Goal: Transaction & Acquisition: Purchase product/service

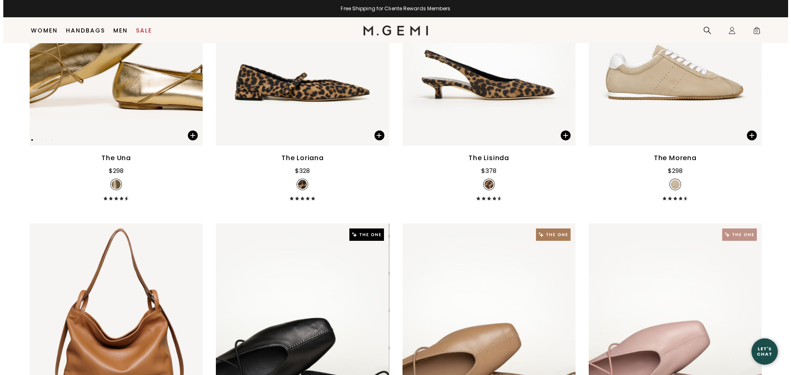
scroll to position [354, 0]
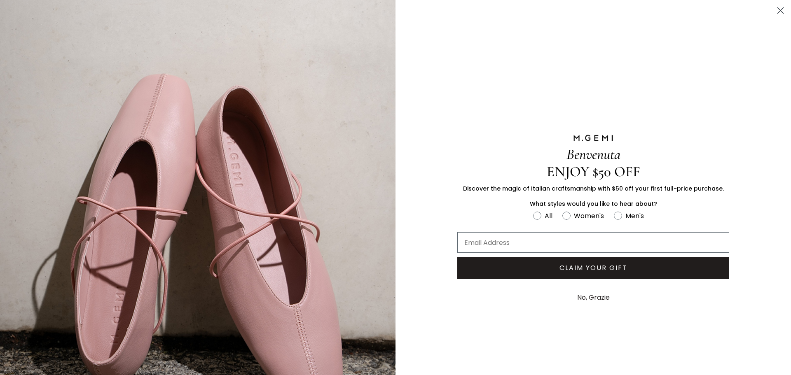
click at [776, 13] on circle "Close dialog" at bounding box center [781, 11] width 14 height 14
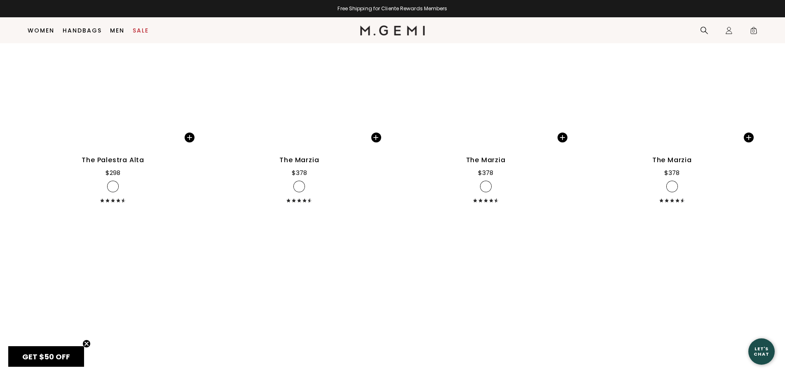
scroll to position [1753, 0]
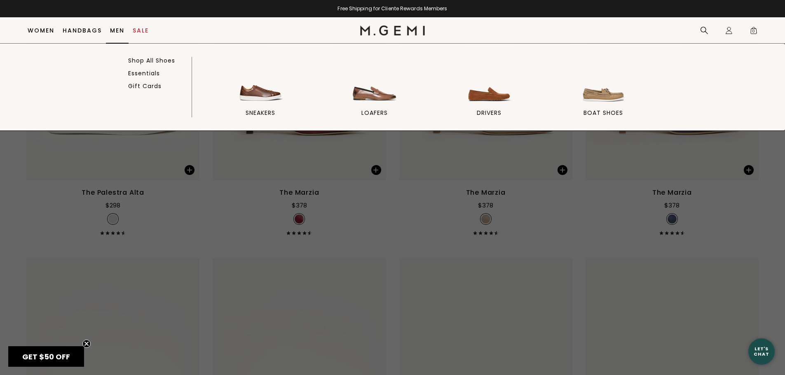
click at [117, 33] on link "Men" at bounding box center [117, 30] width 14 height 7
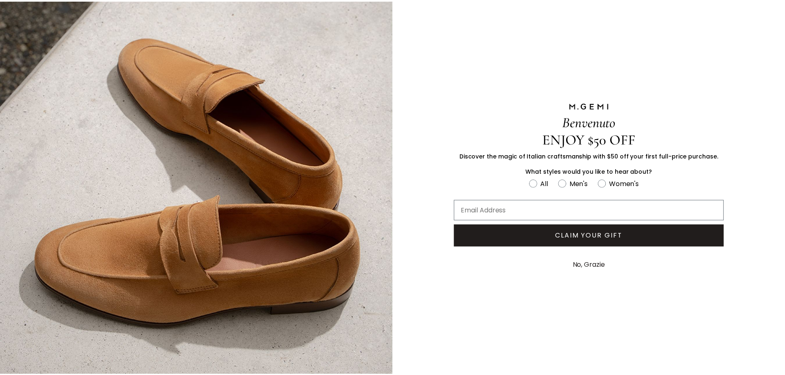
scroll to position [61, 0]
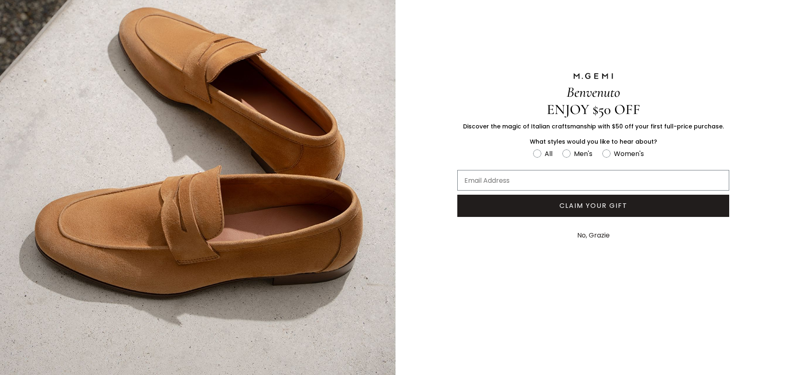
click at [599, 234] on button "No, Grazie" at bounding box center [593, 235] width 41 height 21
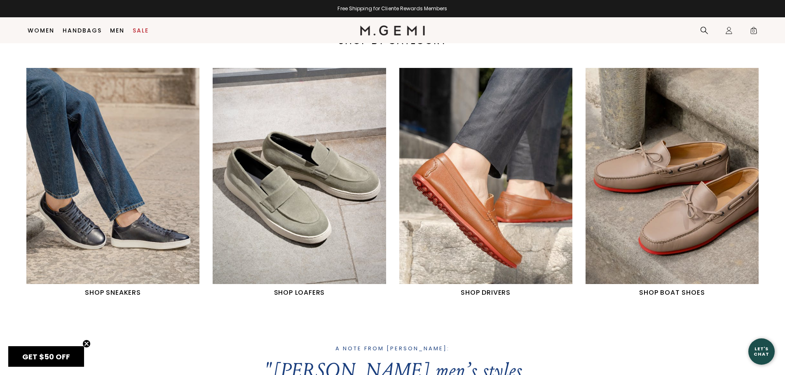
scroll to position [436, 0]
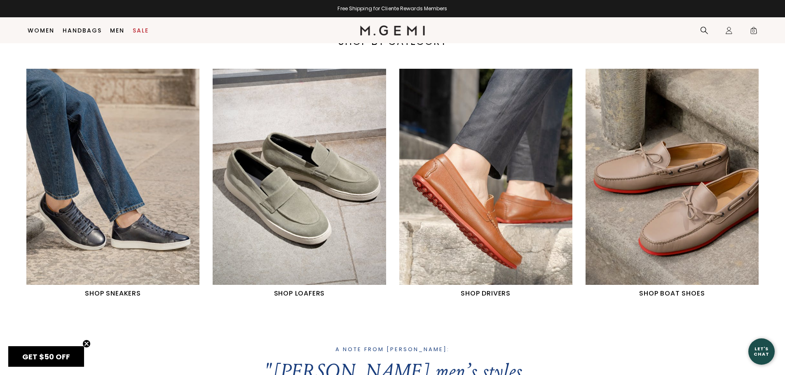
click at [103, 251] on img "1 / 4" at bounding box center [112, 177] width 173 height 216
